Goal: Information Seeking & Learning: Find contact information

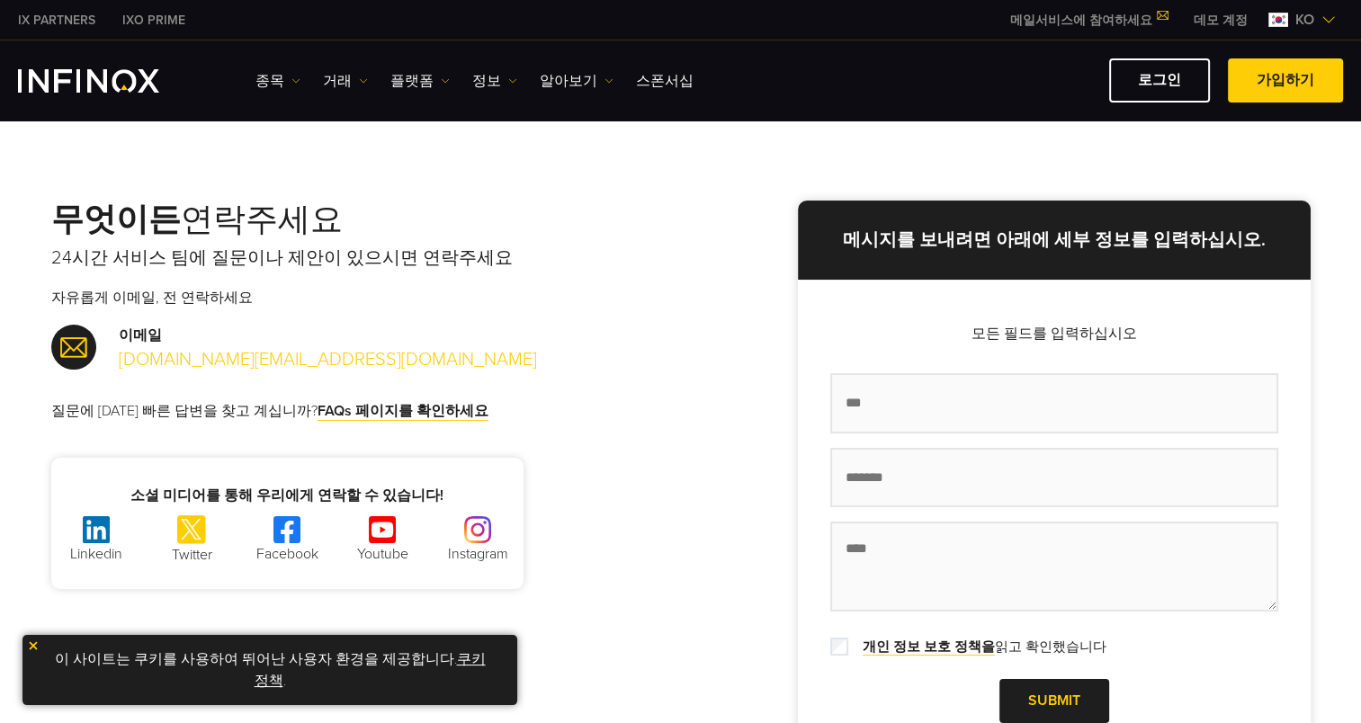
click at [192, 357] on link "support.kr@infinox.com" at bounding box center [328, 360] width 418 height 22
click at [342, 337] on div "이메일 support.kr@infinox.com" at bounding box center [366, 349] width 630 height 49
drag, startPoint x: 319, startPoint y: 367, endPoint x: 118, endPoint y: 367, distance: 201.5
click at [118, 367] on div "이메일 support.kr@infinox.com" at bounding box center [366, 349] width 630 height 49
copy link "support.kr@infinox.com"
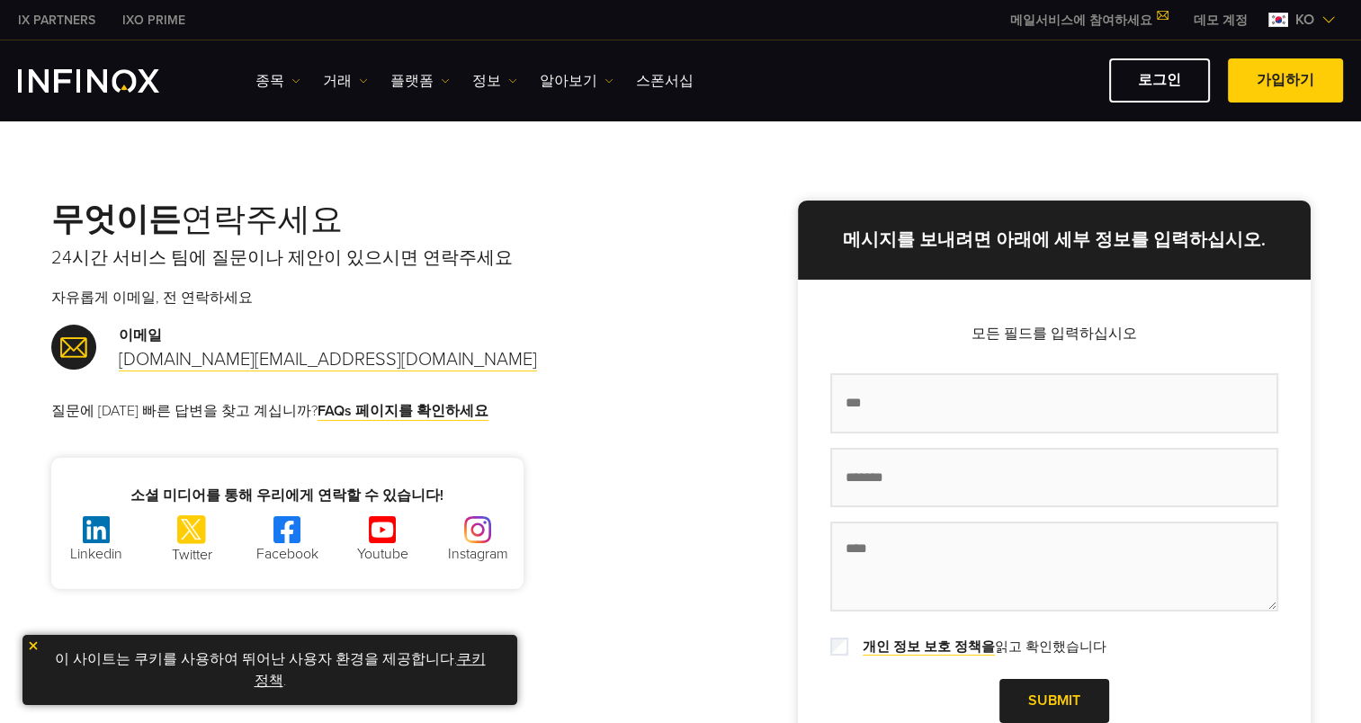
click at [614, 336] on div "이메일 support.kr@infinox.com" at bounding box center [366, 349] width 630 height 49
click at [399, 410] on link "FAQs 페이지를 확인하세요" at bounding box center [403, 411] width 171 height 19
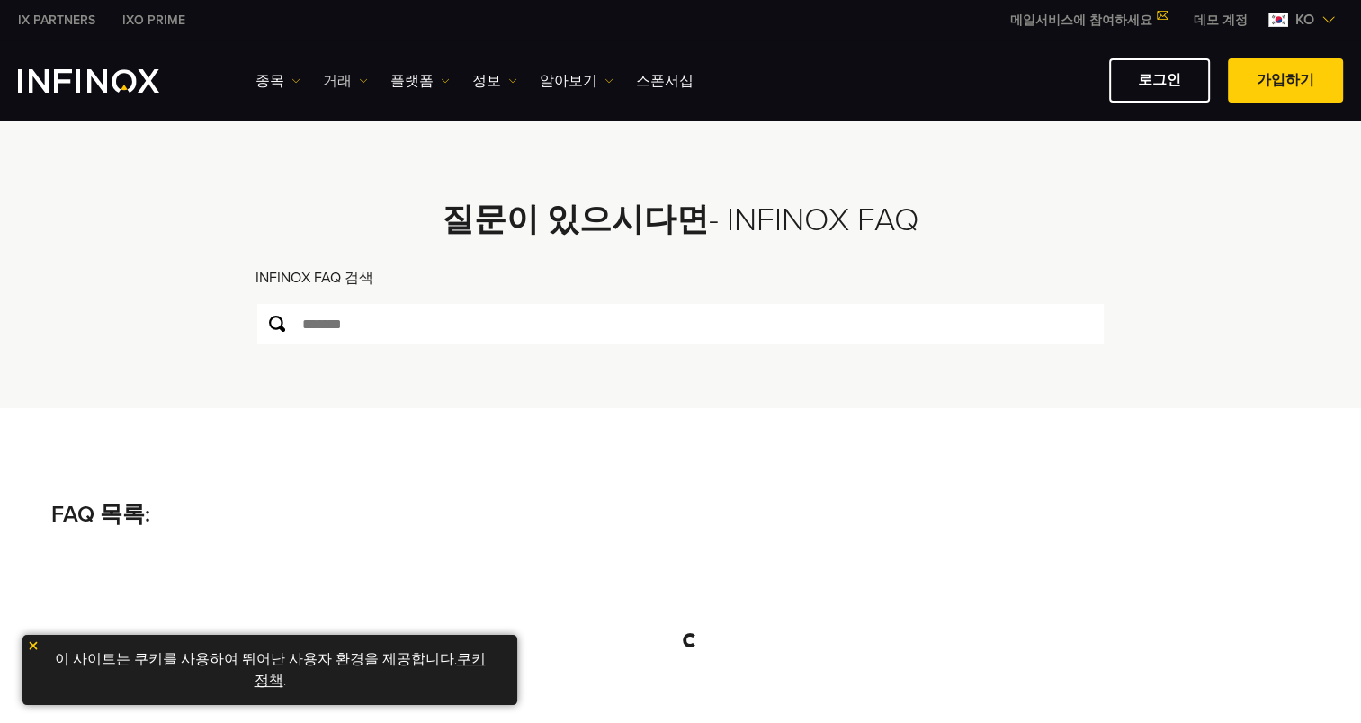
click at [354, 75] on link "거래" at bounding box center [345, 81] width 45 height 22
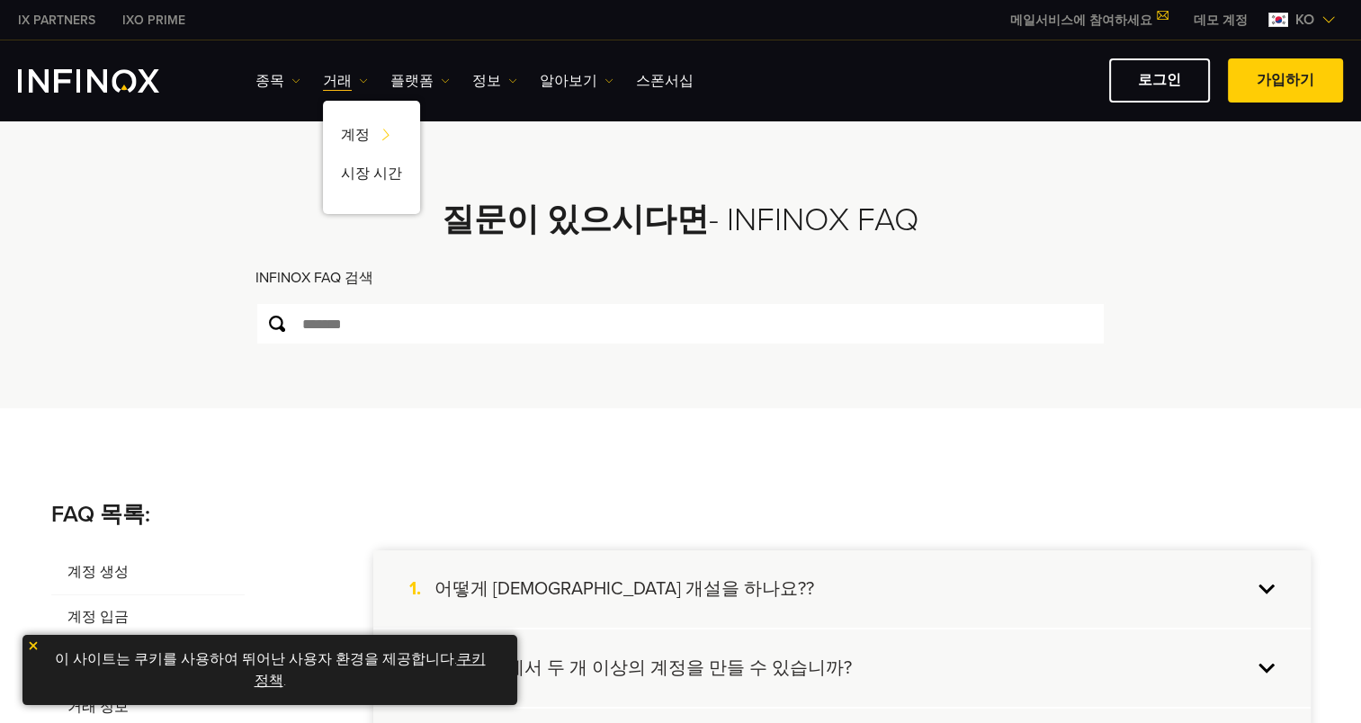
click at [91, 367] on div "**********" at bounding box center [680, 264] width 1295 height 289
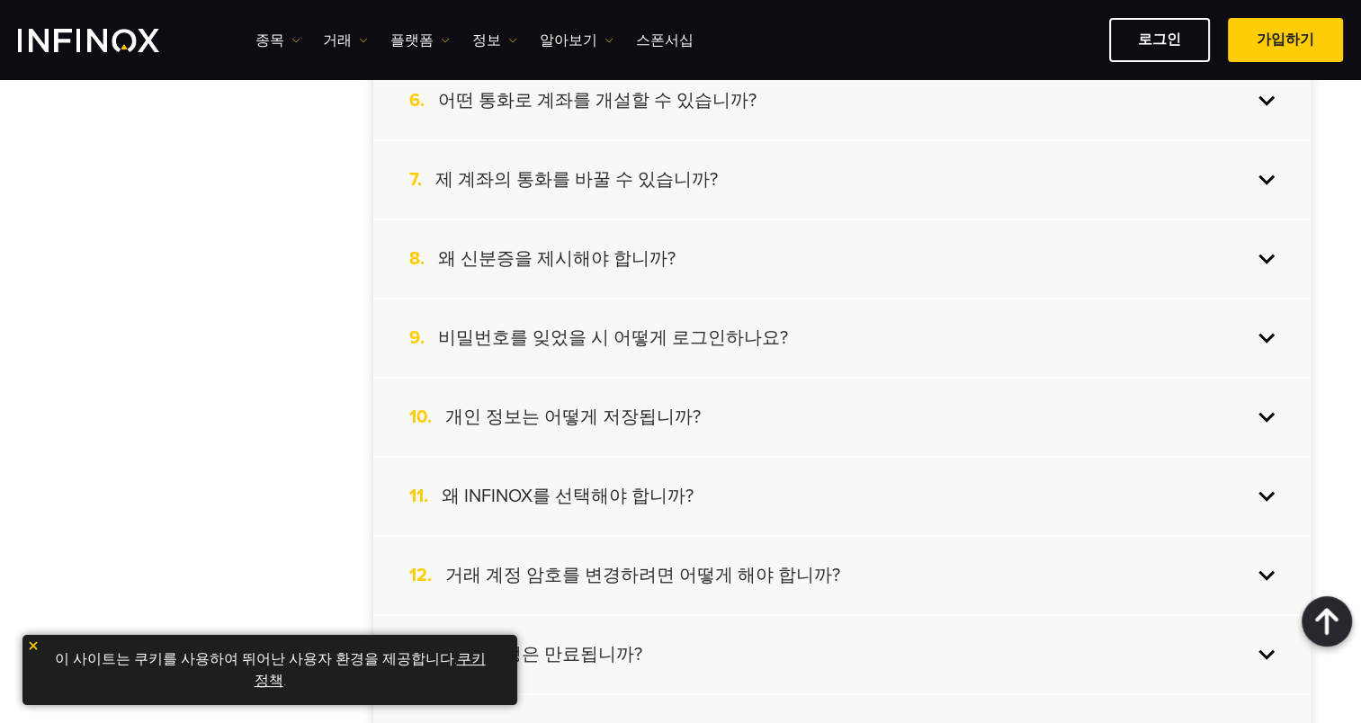
scroll to position [630, 0]
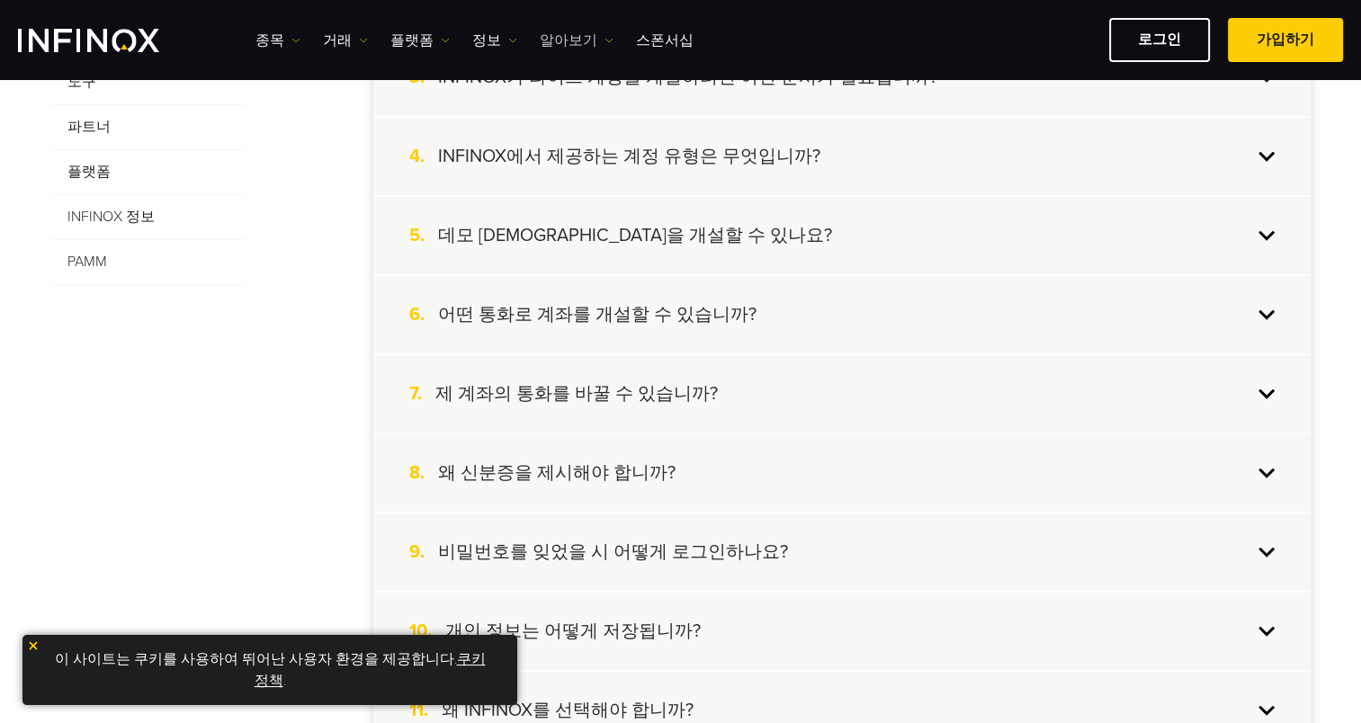
click at [604, 36] on img at bounding box center [608, 40] width 9 height 9
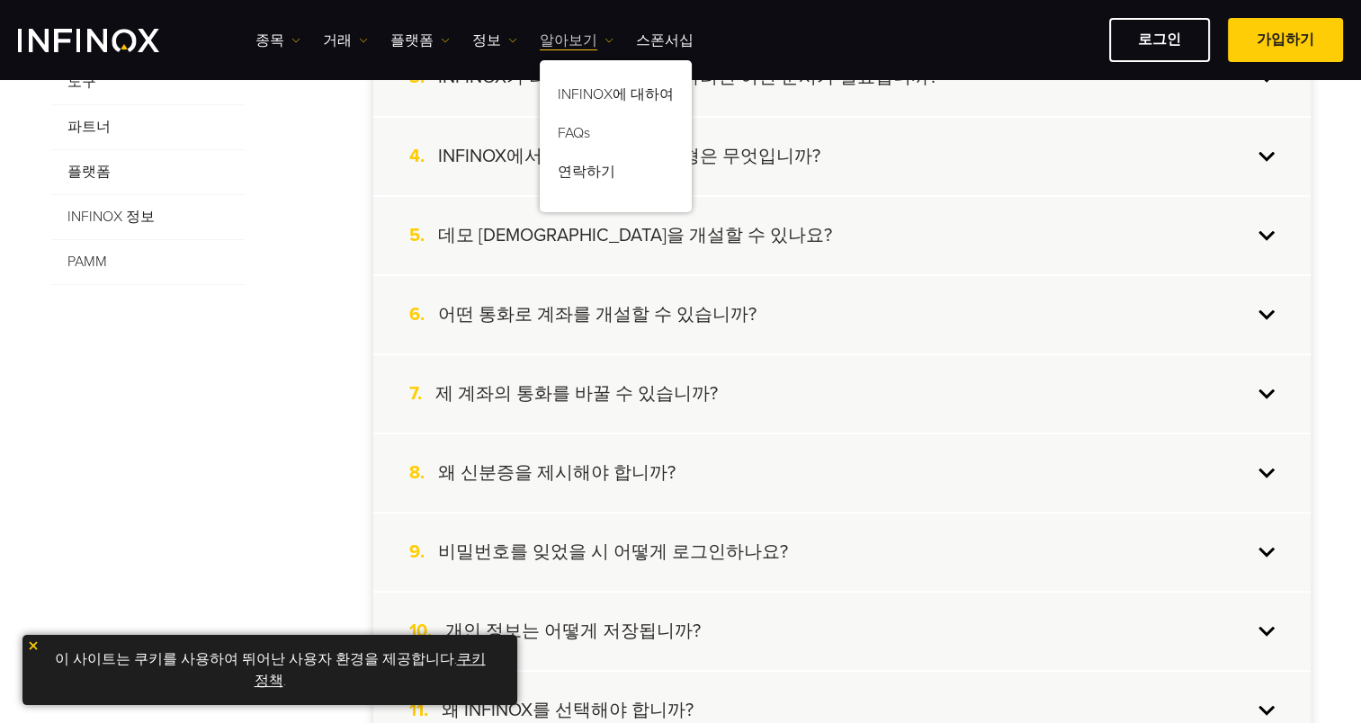
scroll to position [0, 0]
click at [507, 40] on ul "종목 종목" at bounding box center [474, 41] width 438 height 22
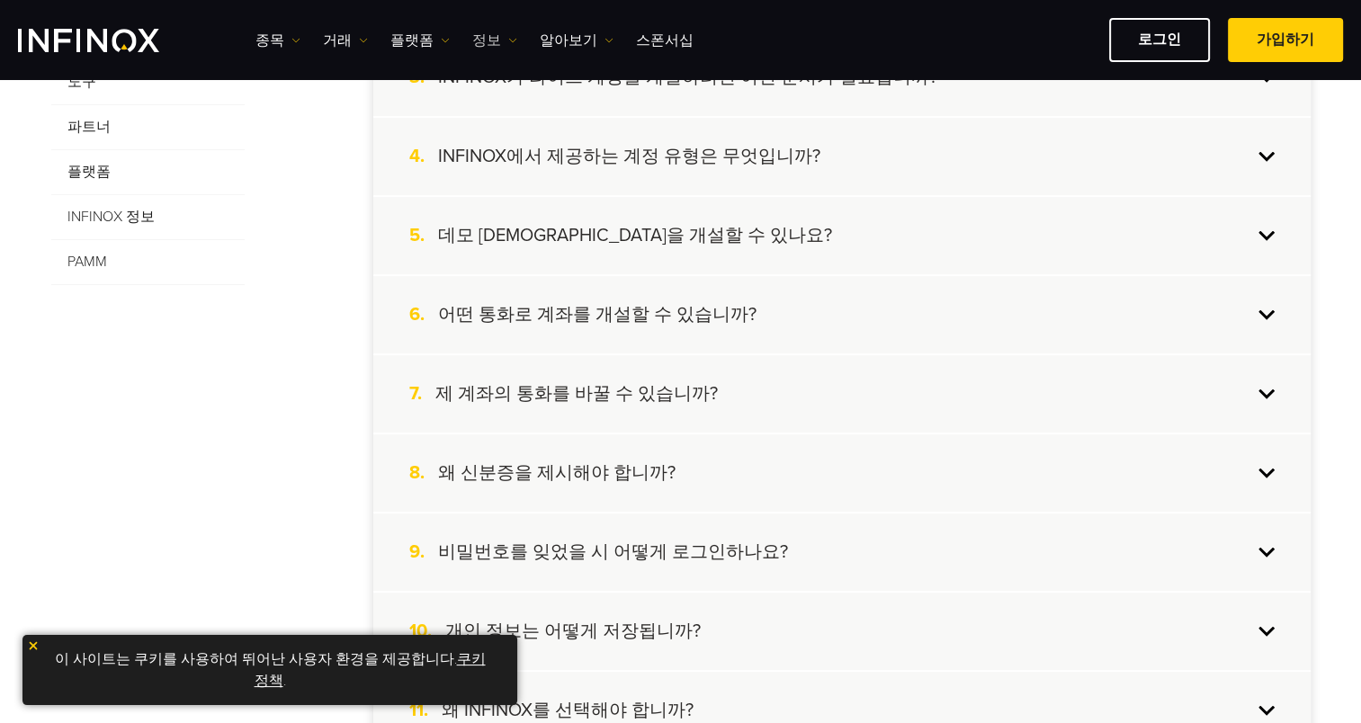
click at [508, 40] on img at bounding box center [512, 40] width 9 height 9
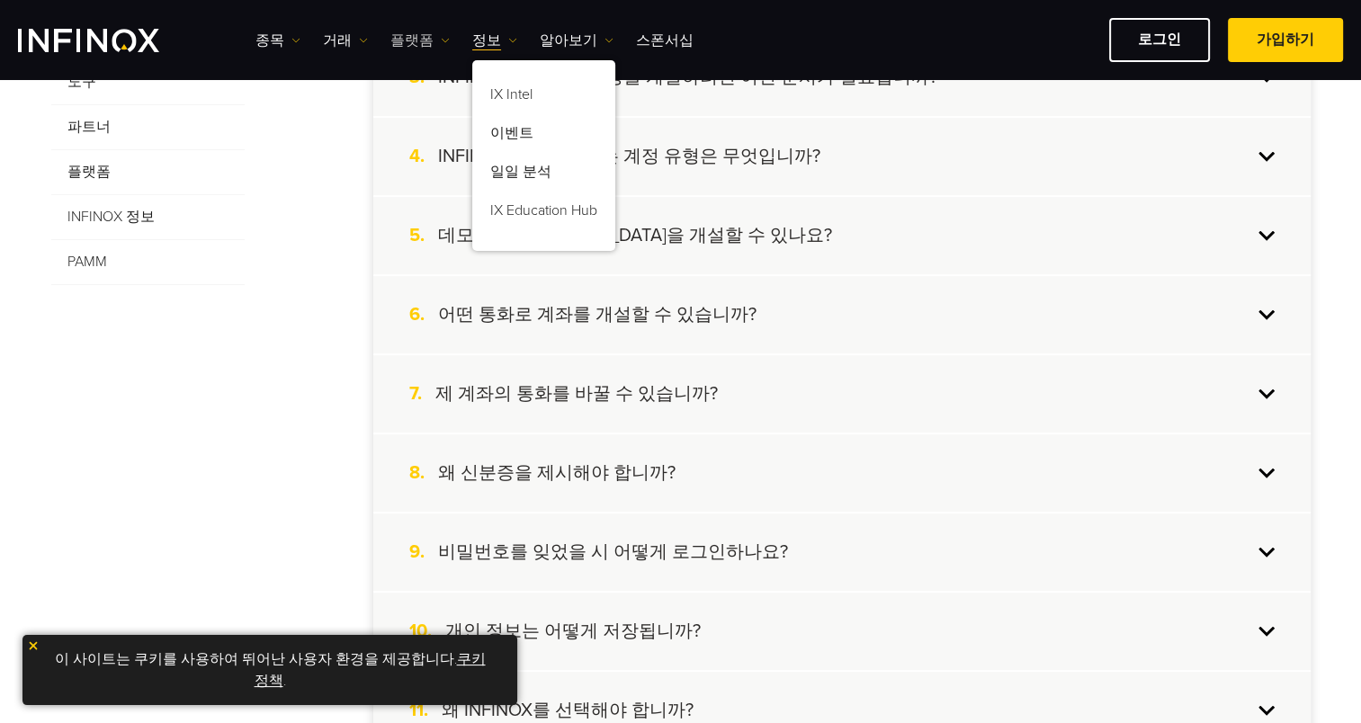
click at [441, 38] on img at bounding box center [445, 40] width 9 height 9
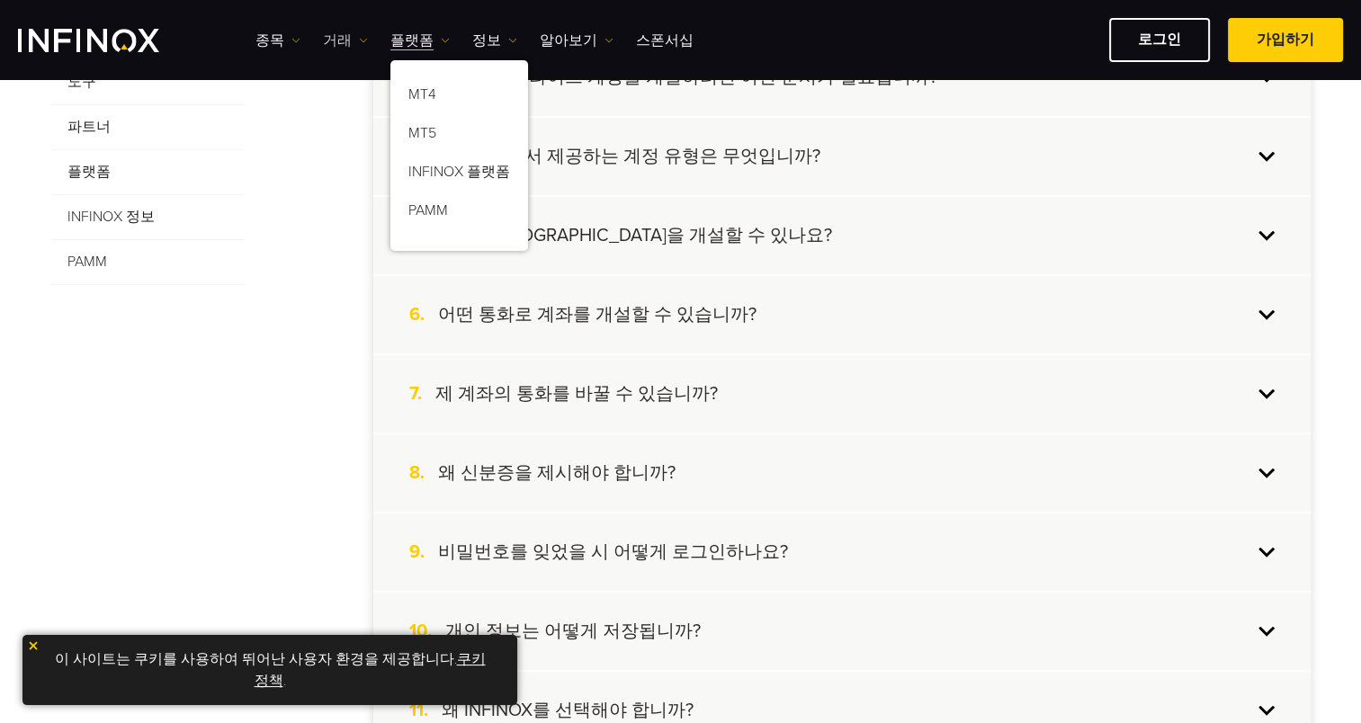
click at [359, 41] on img at bounding box center [363, 40] width 9 height 9
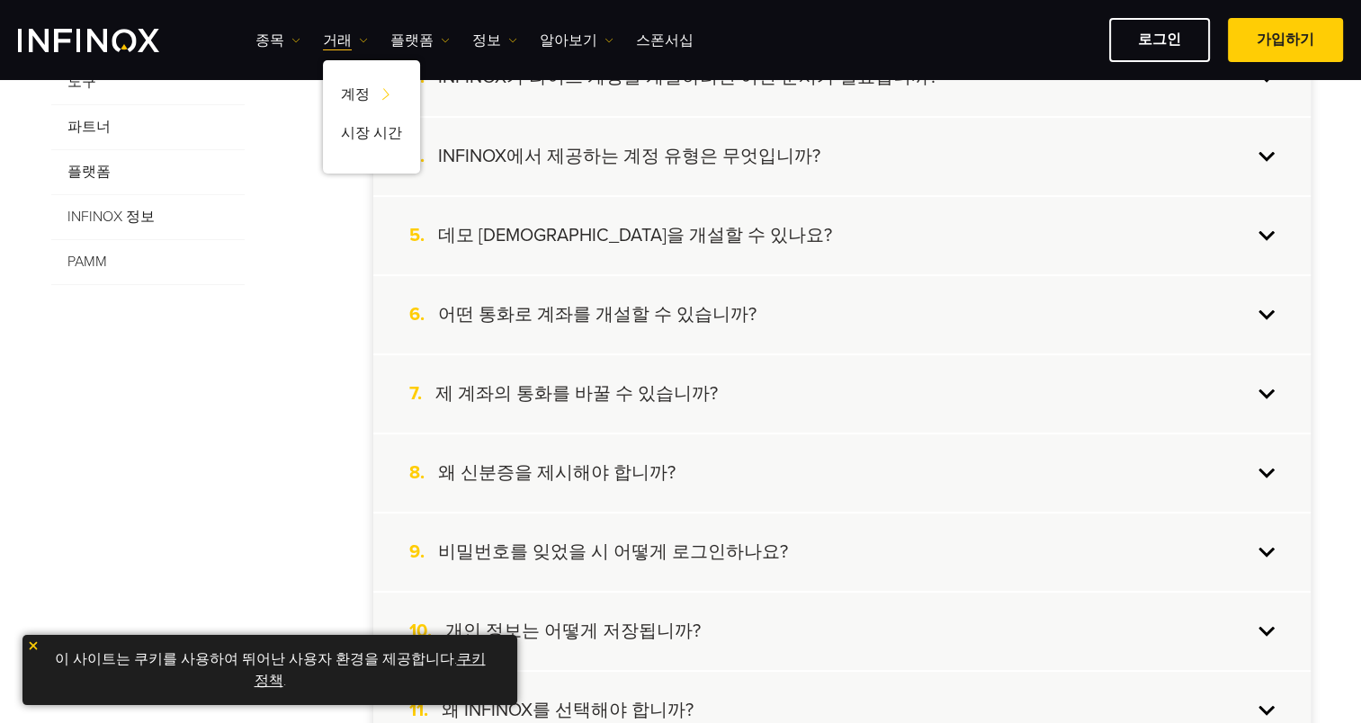
click at [302, 39] on ul "종목 종목" at bounding box center [474, 41] width 438 height 22
click at [295, 39] on img at bounding box center [295, 40] width 9 height 9
click at [291, 90] on link "종목" at bounding box center [303, 97] width 97 height 39
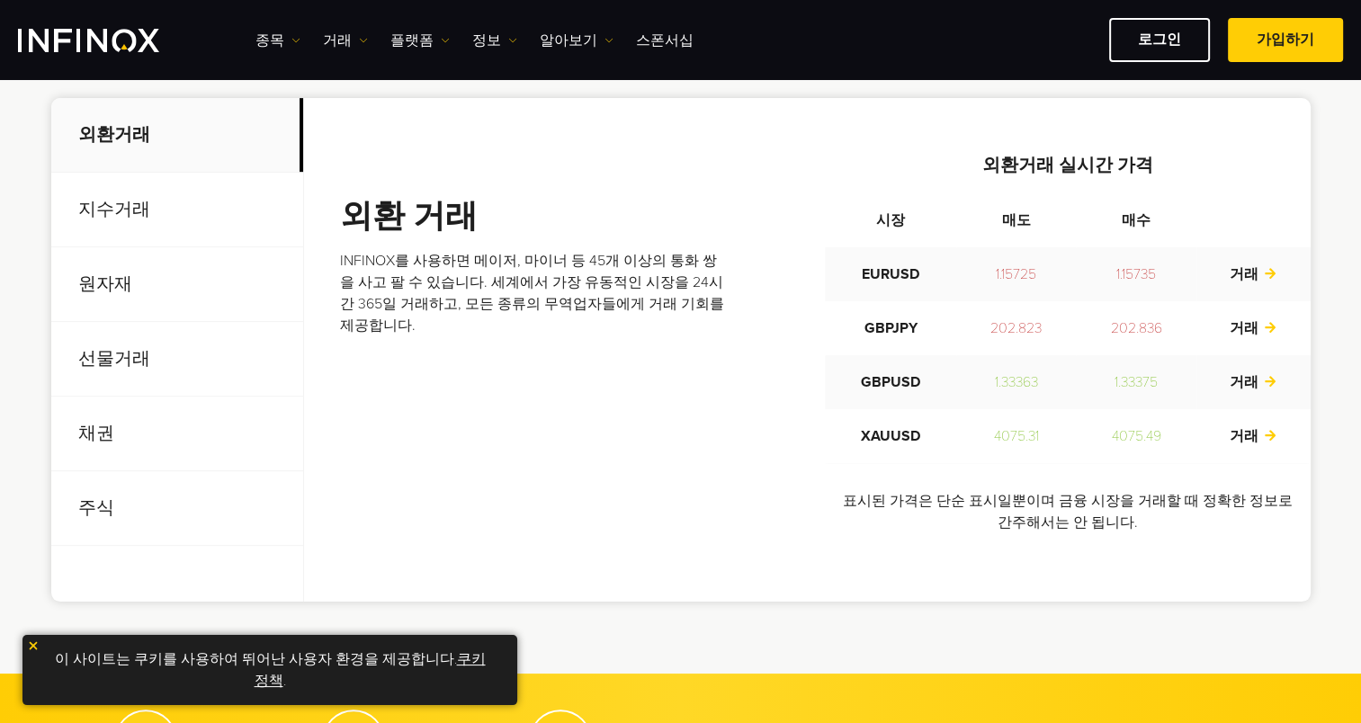
scroll to position [720, 0]
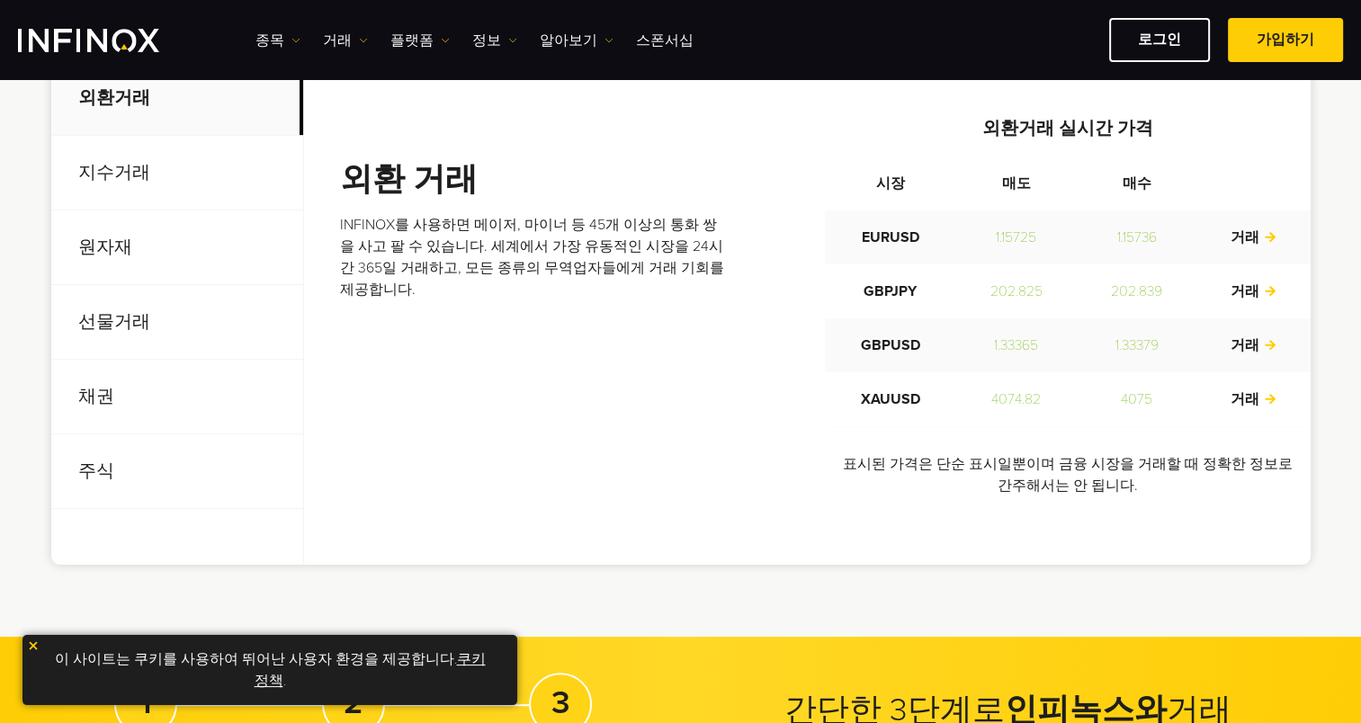
click at [154, 333] on p "선물거래" at bounding box center [177, 322] width 252 height 75
